Goal: Task Accomplishment & Management: Use online tool/utility

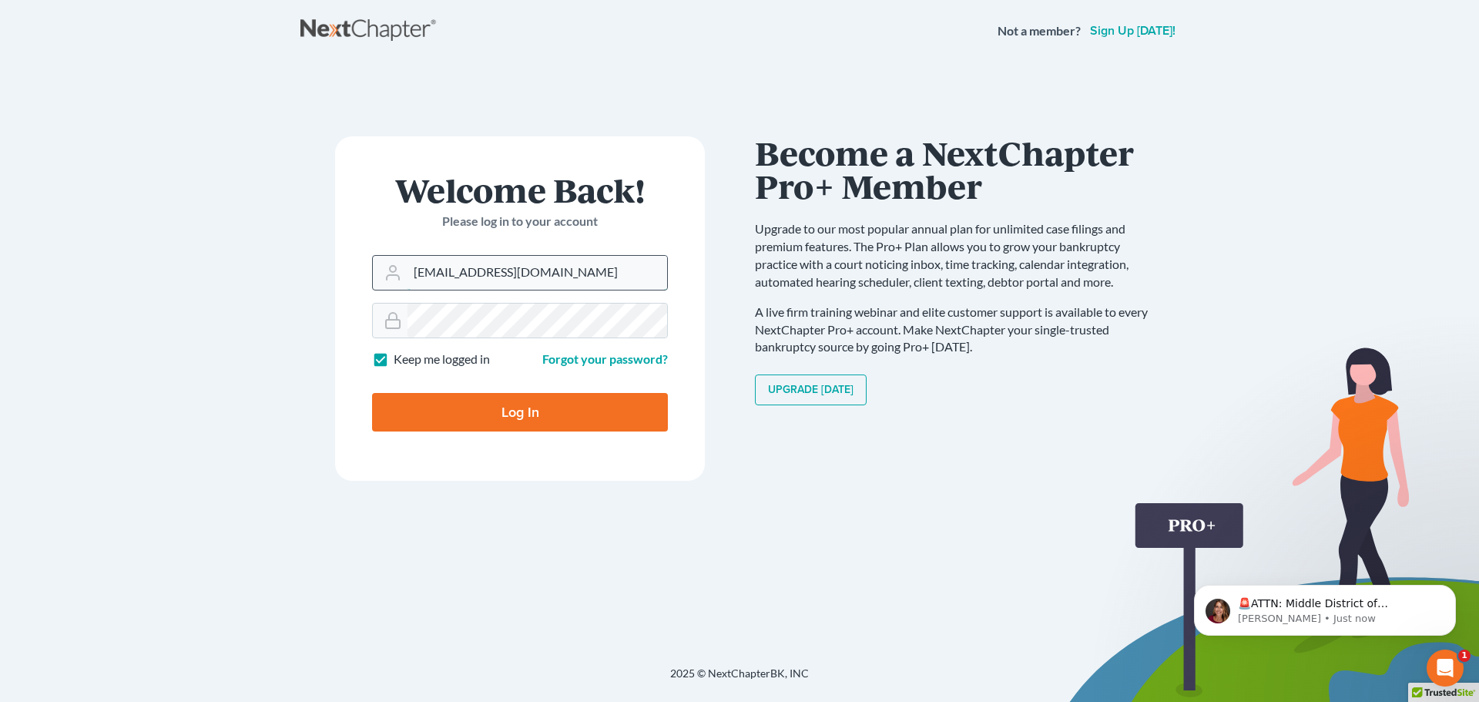
click at [549, 278] on input "madeleinebauereis@gmail.com" at bounding box center [538, 273] width 260 height 34
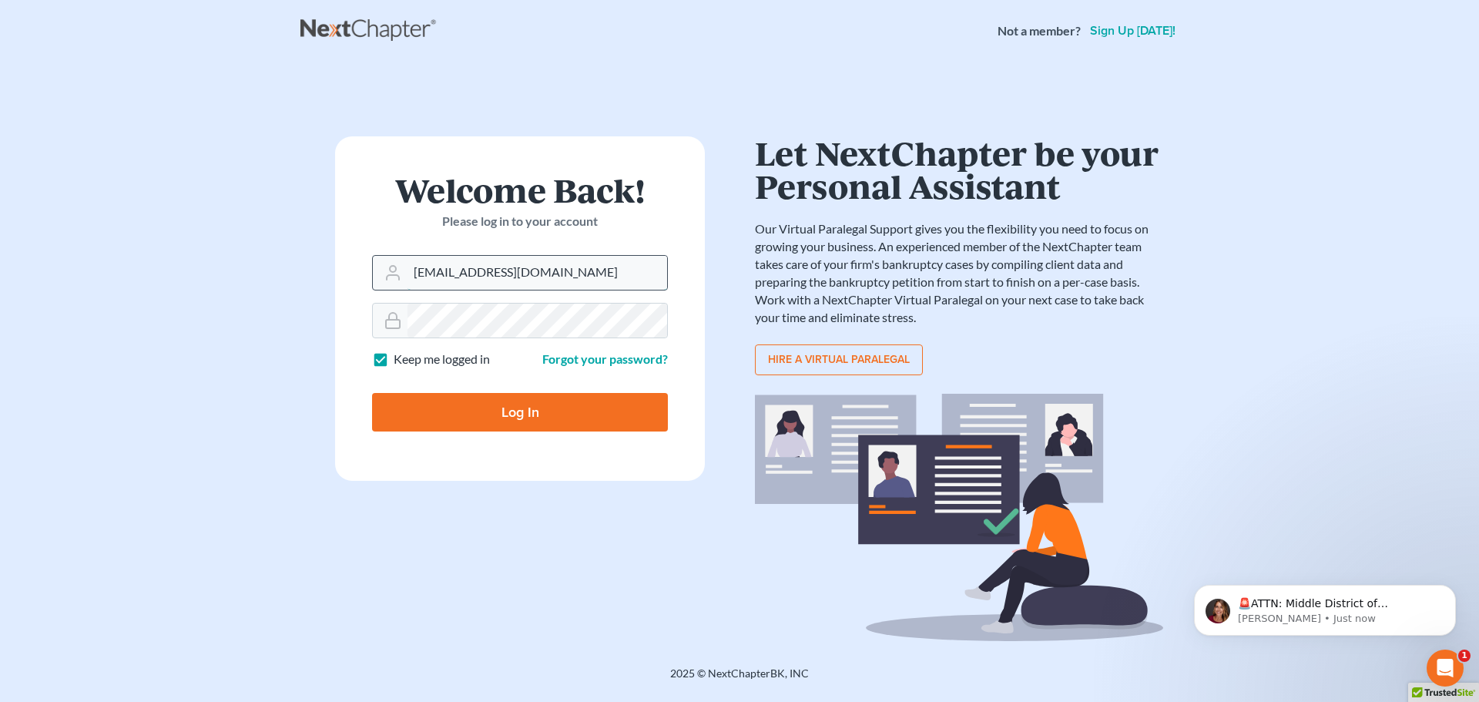
type input "[PERSON_NAME][EMAIL_ADDRESS][DOMAIN_NAME]"
click at [519, 411] on input "Log In" at bounding box center [520, 412] width 296 height 39
type input "Thinking..."
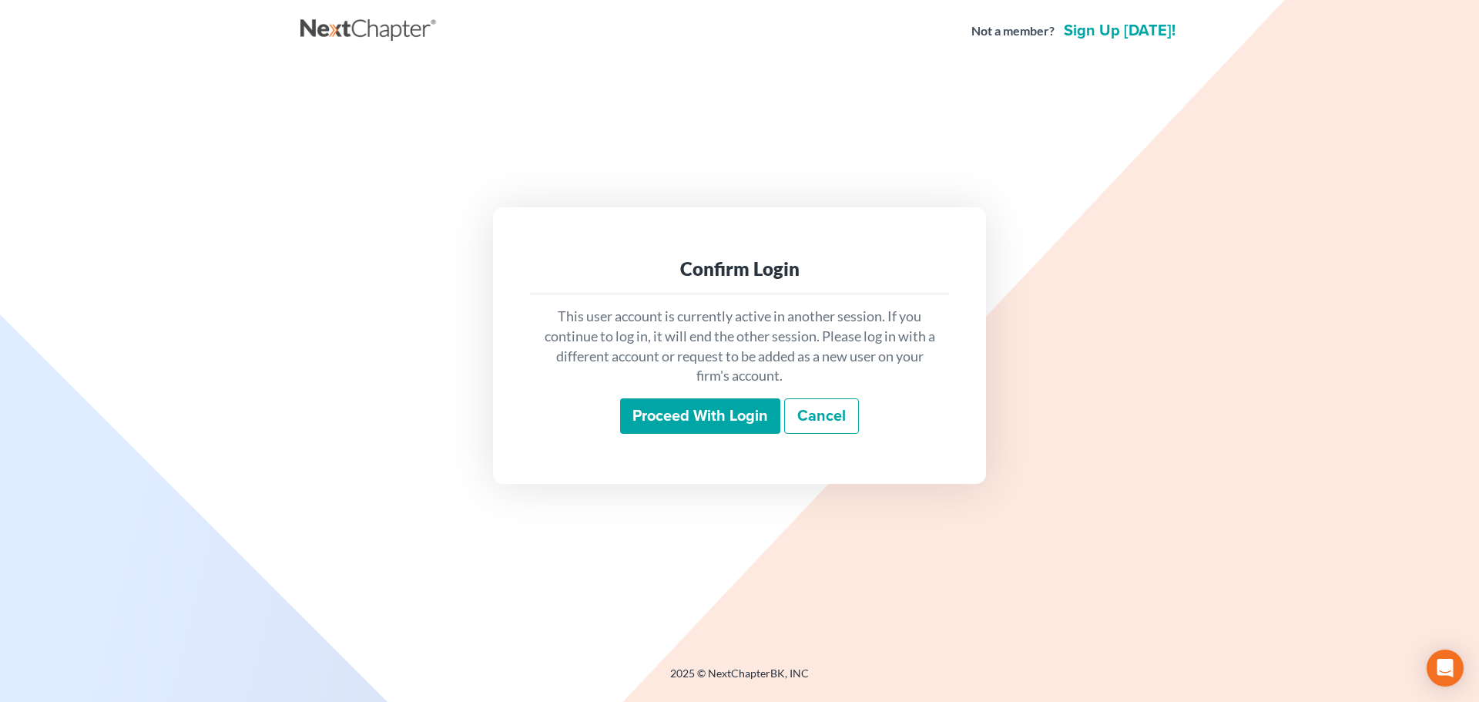
click at [706, 429] on input "Proceed with login" at bounding box center [700, 415] width 160 height 35
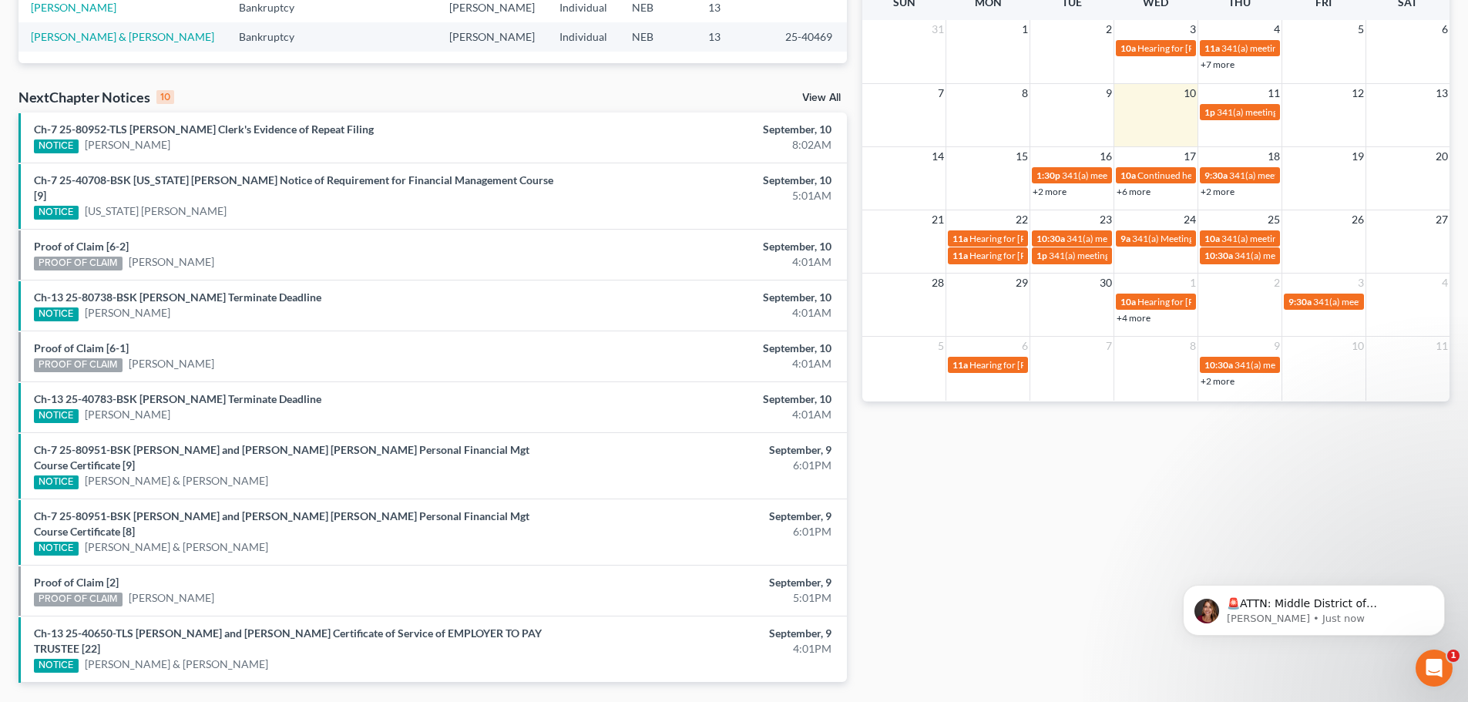
scroll to position [422, 0]
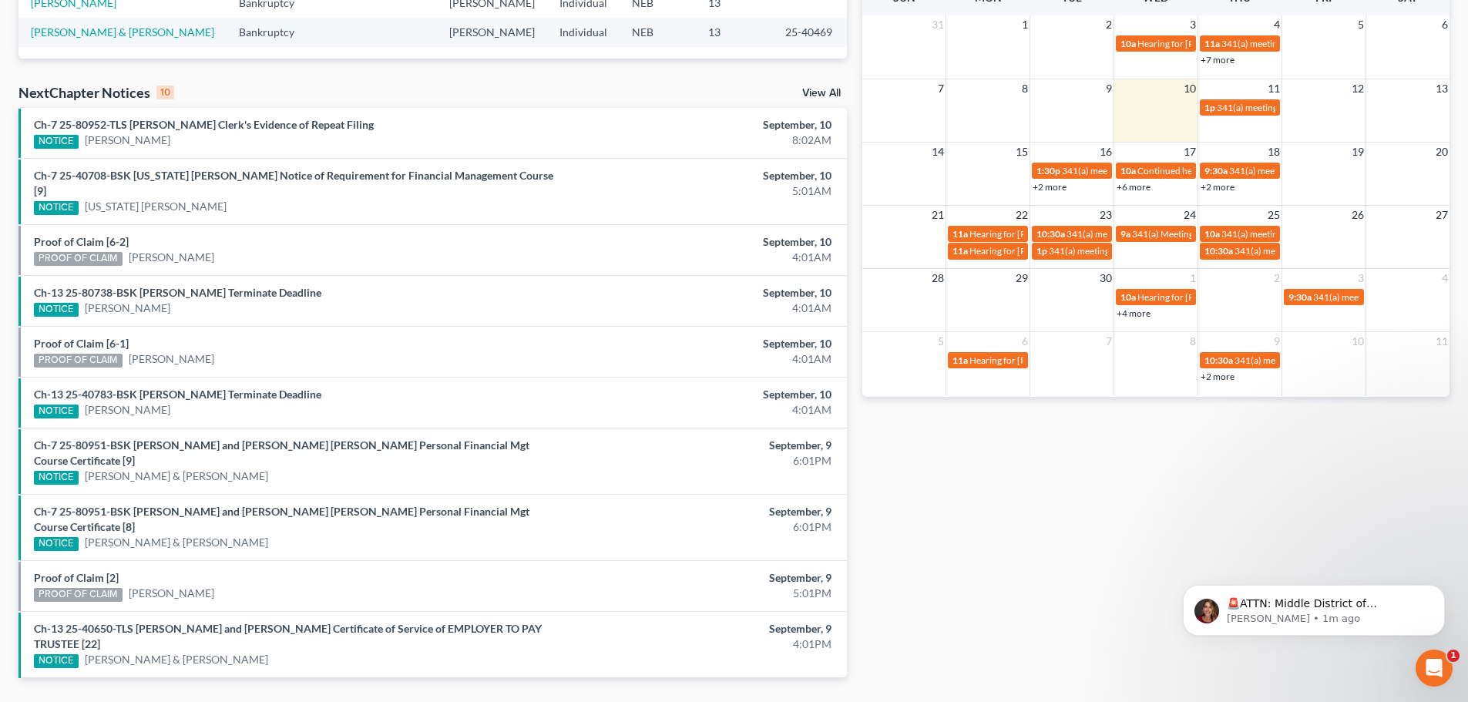
click at [824, 89] on link "View All" at bounding box center [821, 93] width 39 height 11
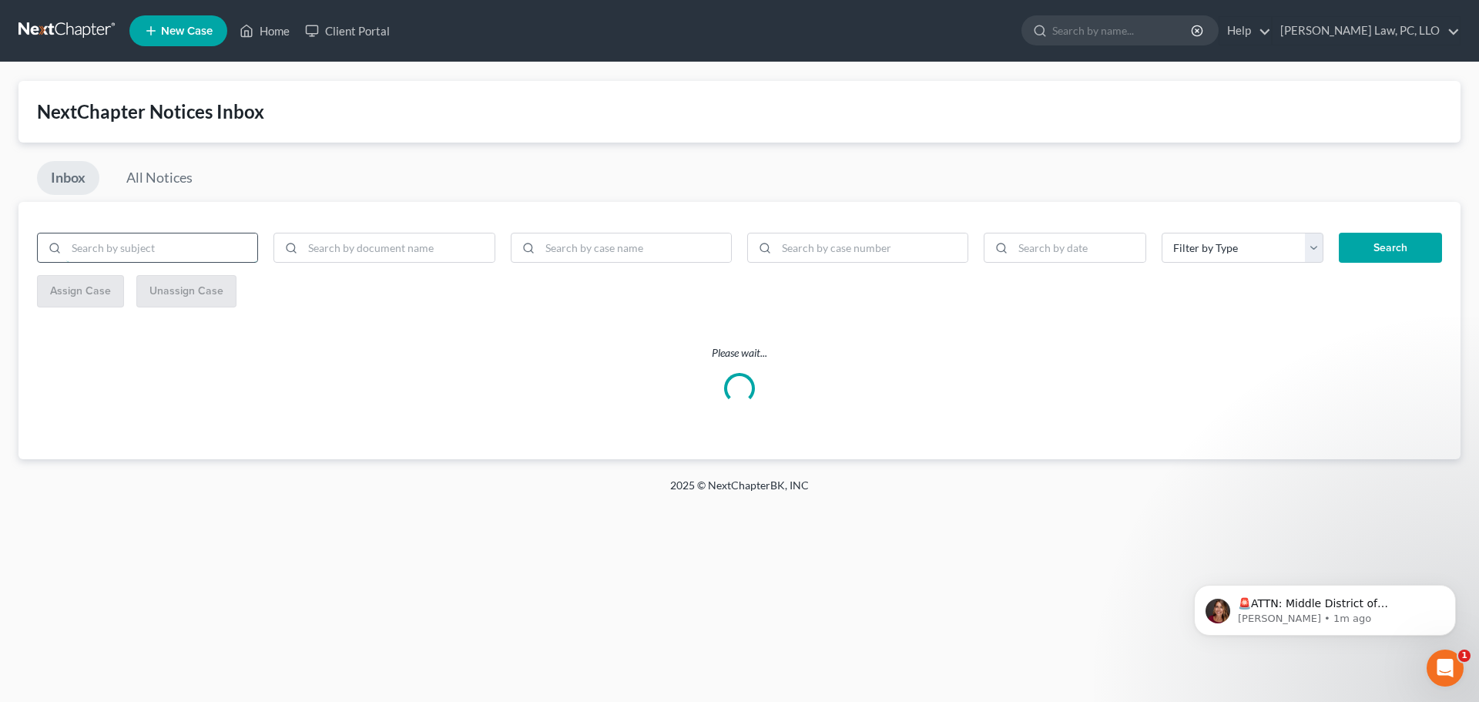
click at [199, 242] on input "search" at bounding box center [161, 247] width 191 height 29
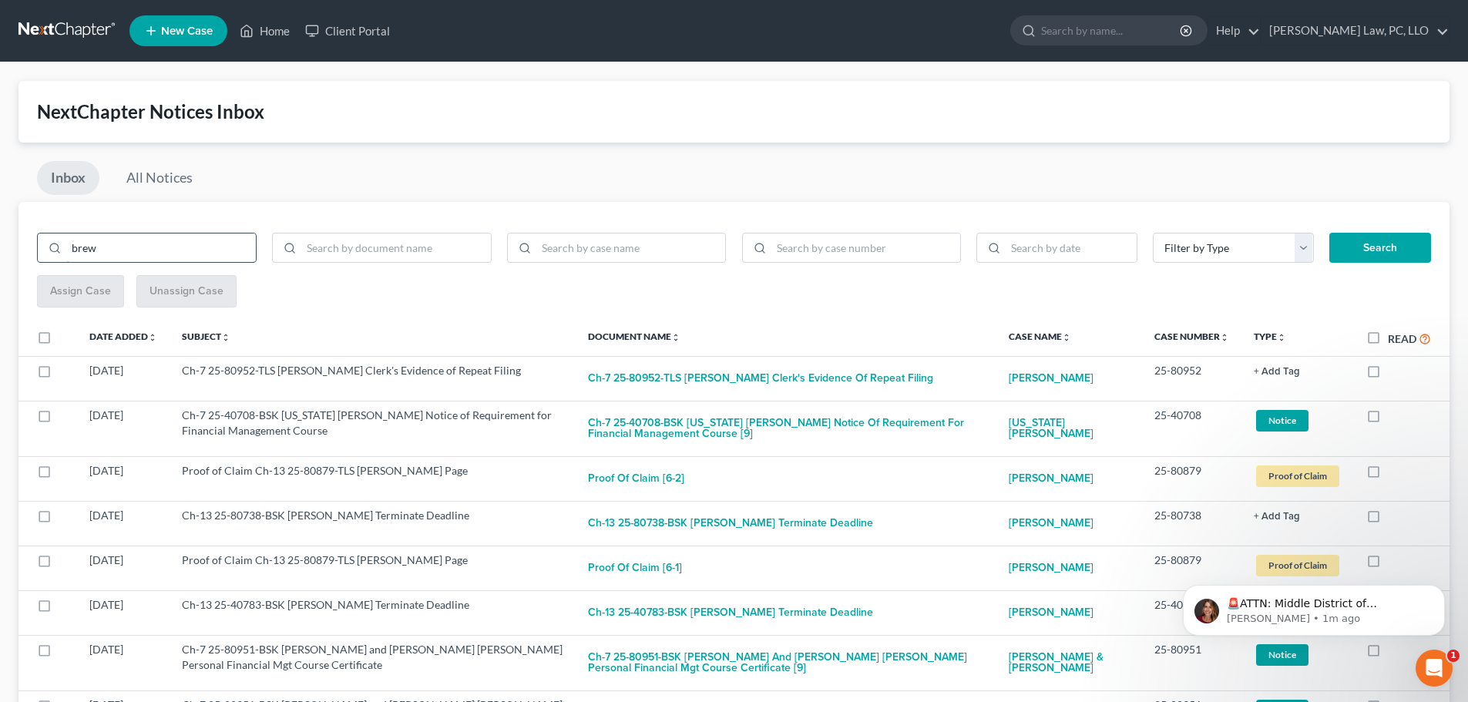
type input "brew"
click at [1329, 233] on button "Search" at bounding box center [1380, 248] width 102 height 31
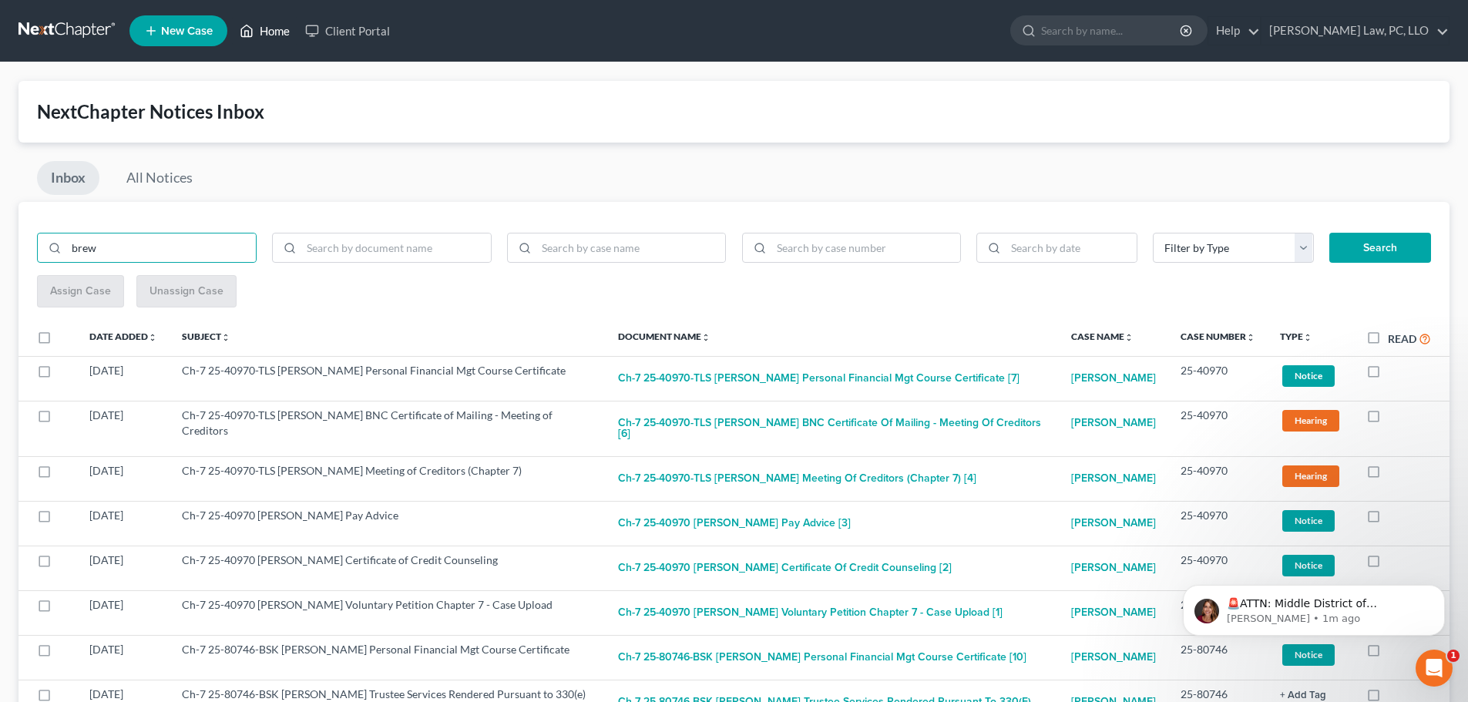
click at [290, 33] on link "Home" at bounding box center [264, 31] width 65 height 28
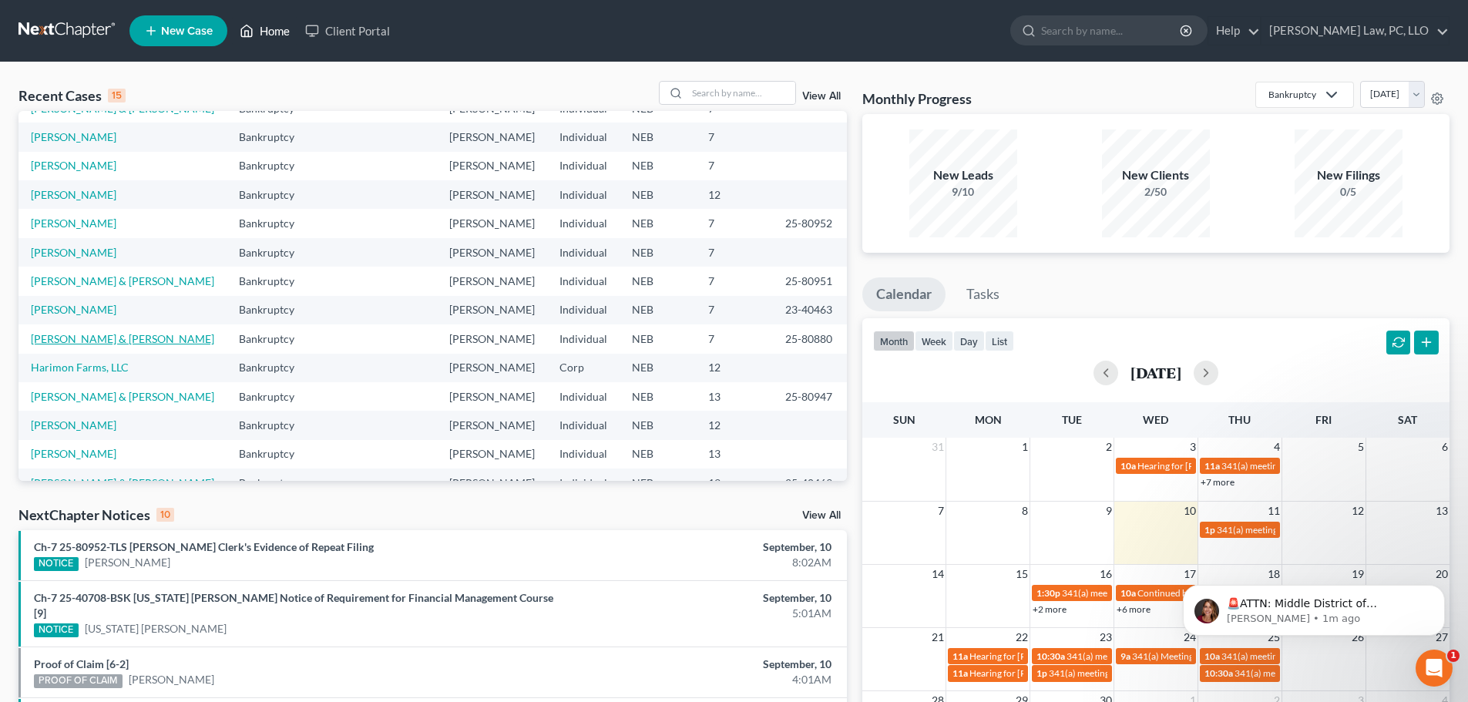
scroll to position [106, 0]
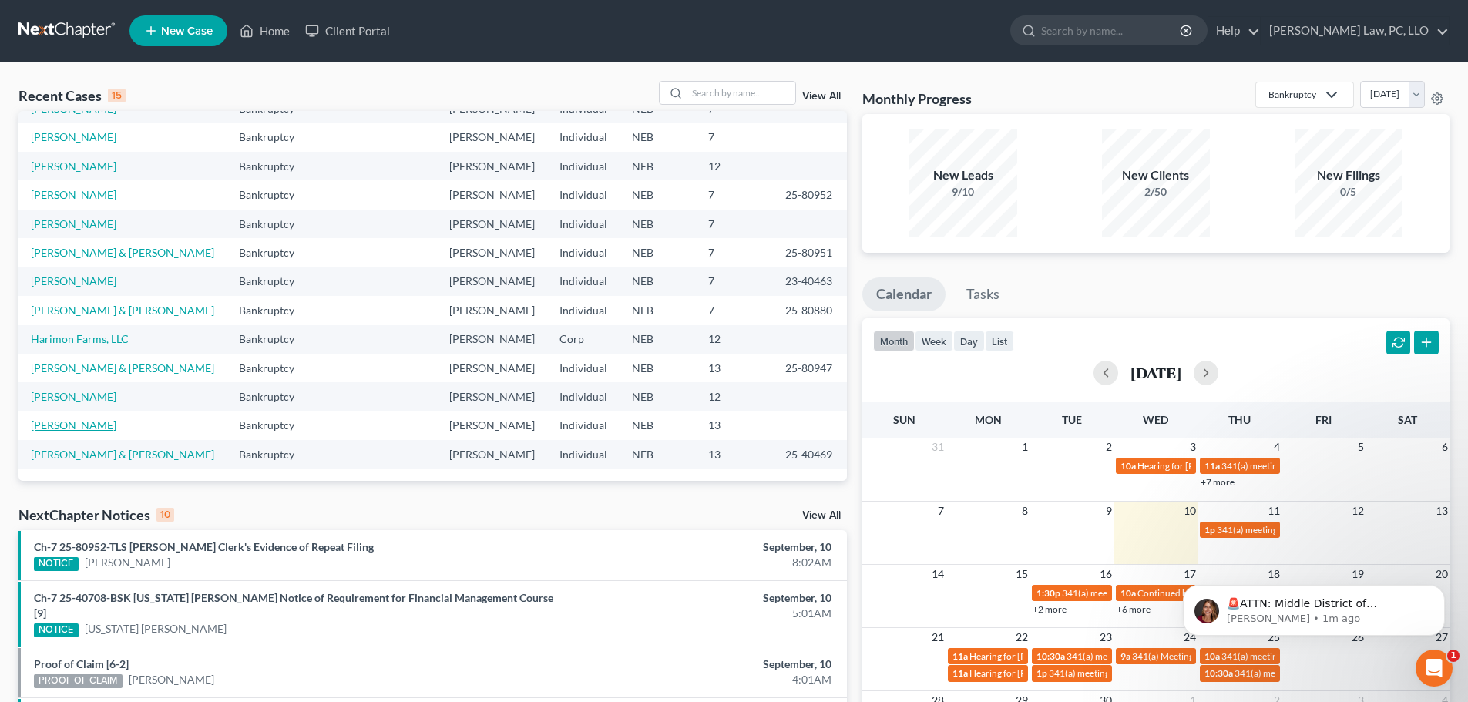
click at [54, 424] on link "[PERSON_NAME]" at bounding box center [74, 424] width 86 height 13
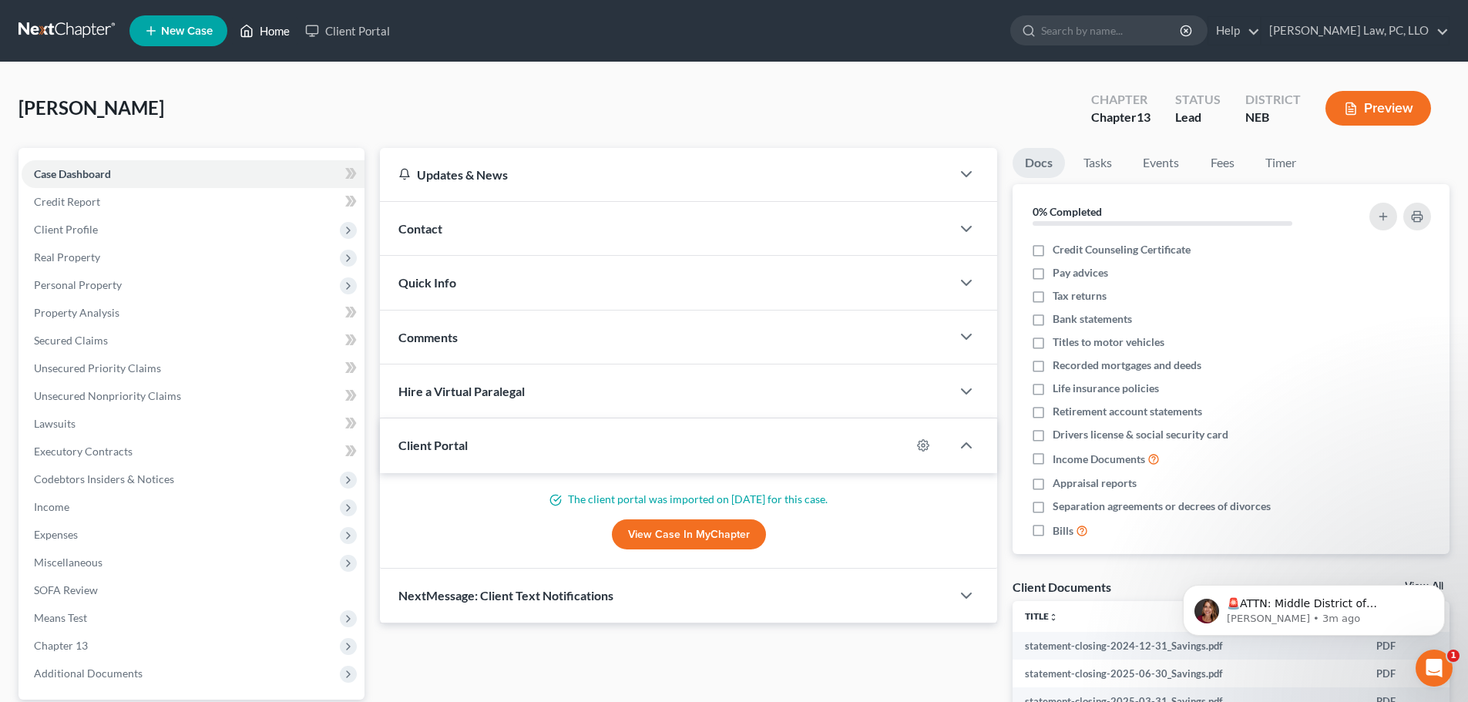
click at [256, 36] on link "Home" at bounding box center [264, 31] width 65 height 28
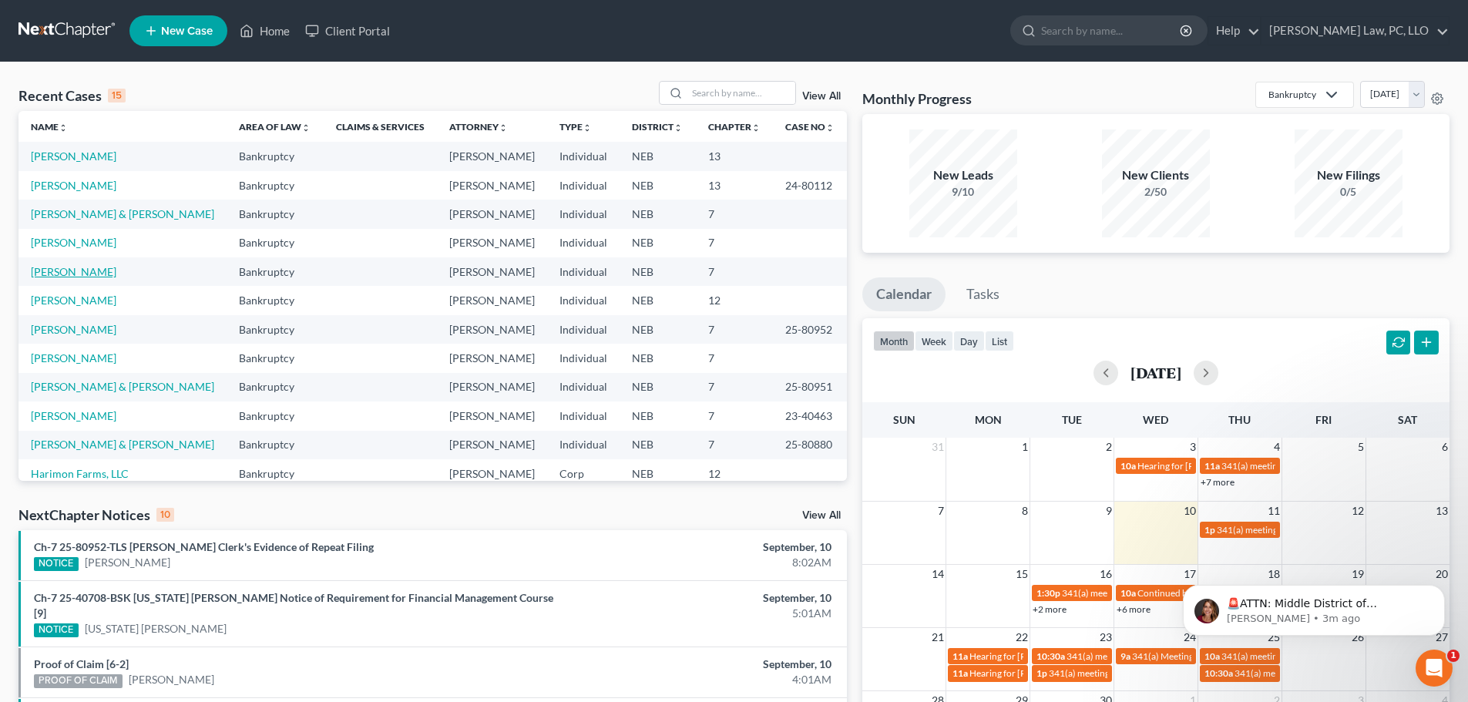
click at [83, 273] on link "[PERSON_NAME]" at bounding box center [74, 271] width 86 height 13
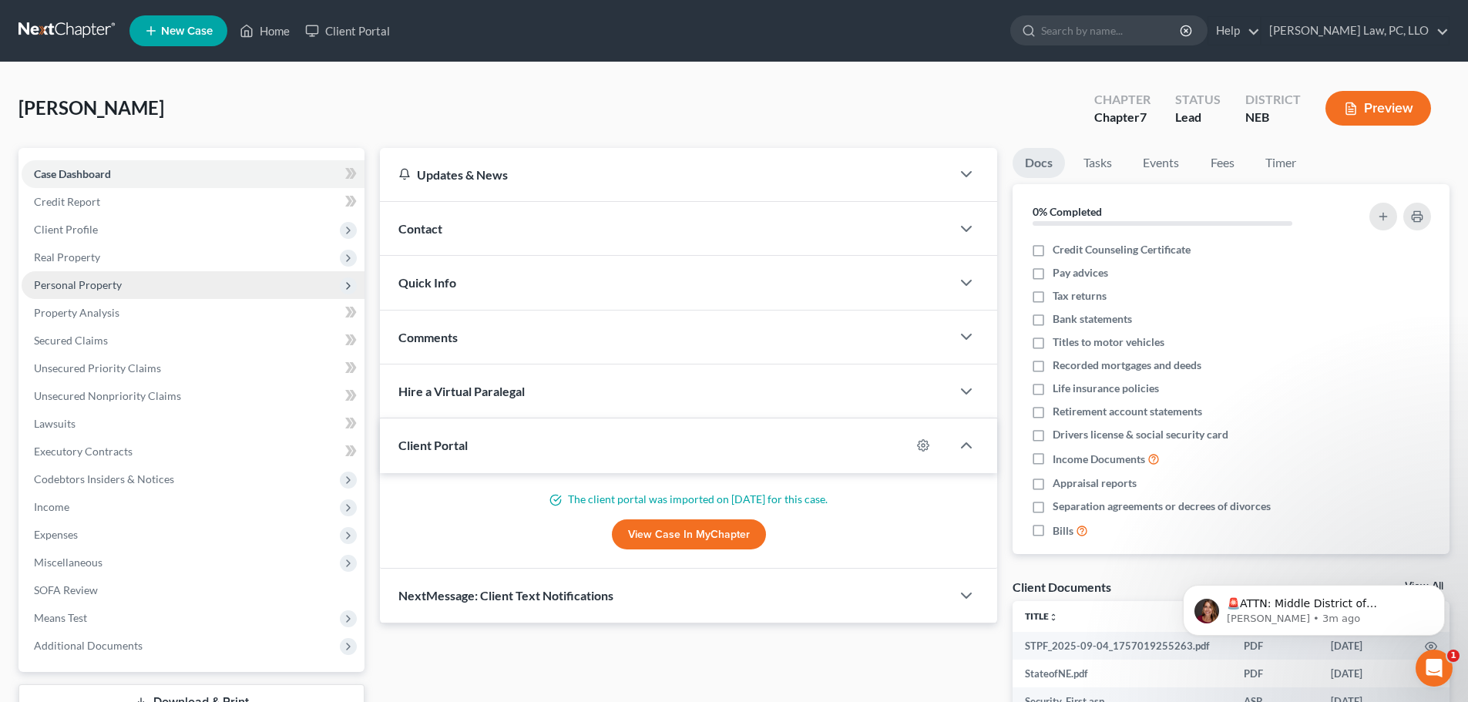
click at [78, 275] on span "Personal Property" at bounding box center [193, 285] width 343 height 28
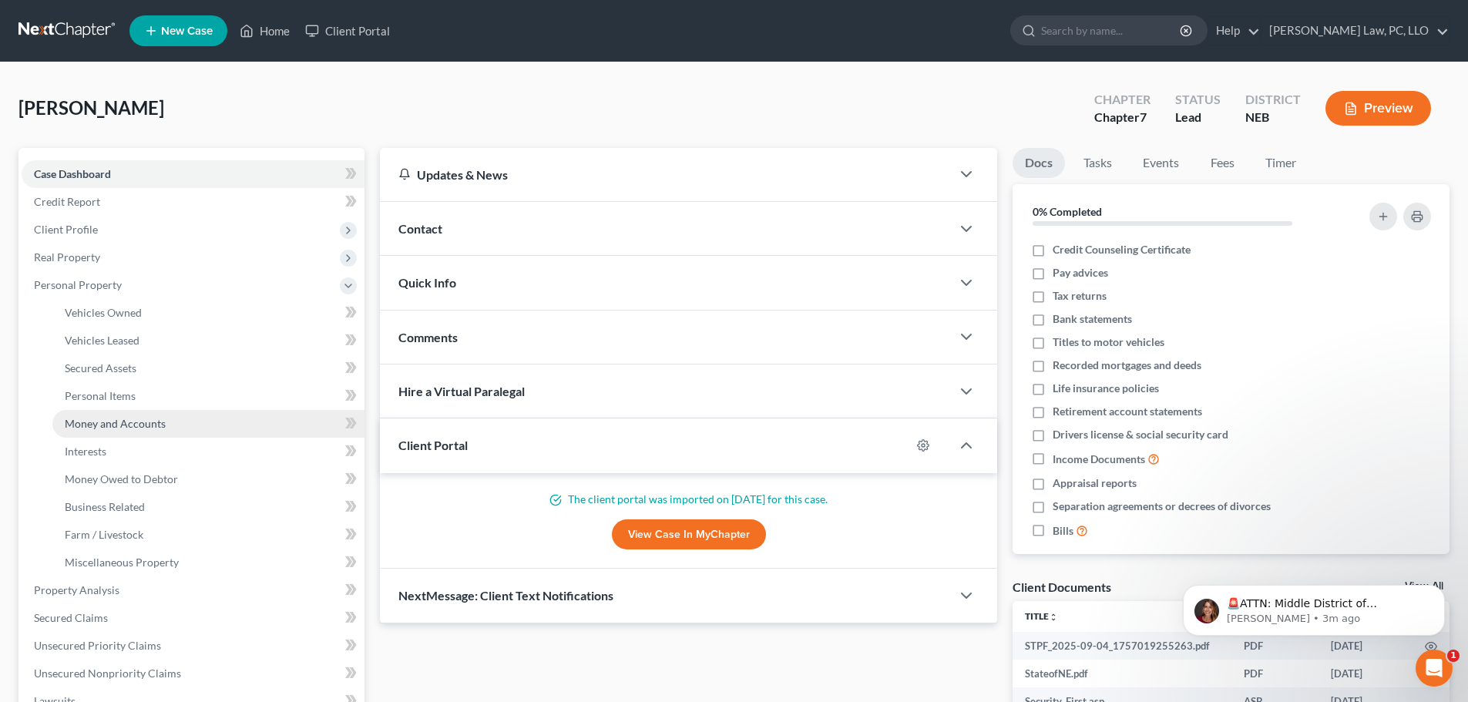
click at [111, 431] on link "Money and Accounts" at bounding box center [208, 424] width 312 height 28
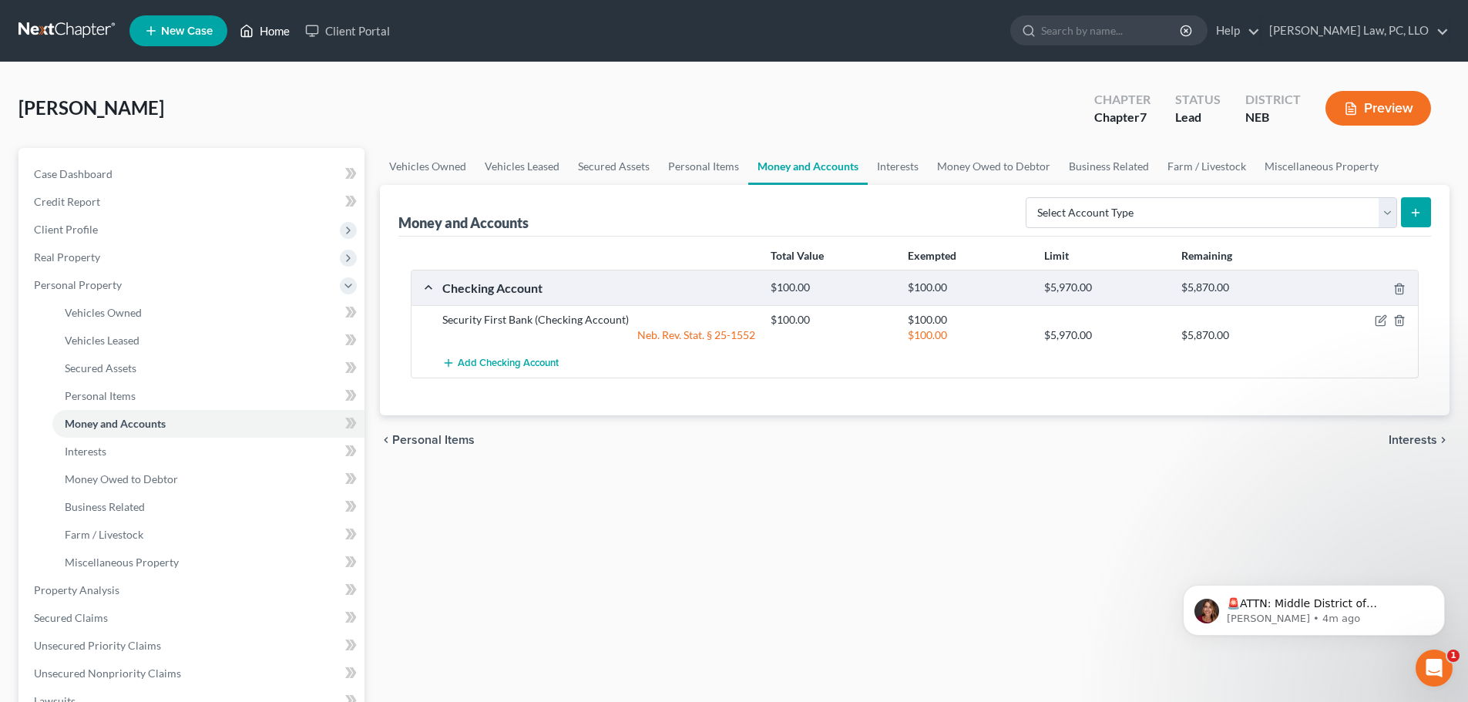
click at [253, 29] on icon at bounding box center [247, 31] width 11 height 12
